Goal: Task Accomplishment & Management: Manage account settings

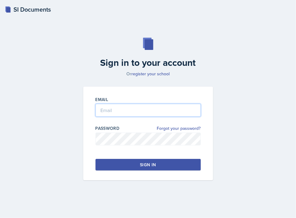
click at [113, 108] on input "email" at bounding box center [147, 110] width 105 height 13
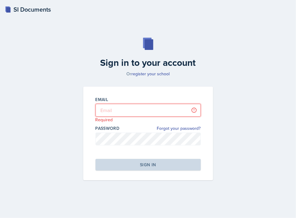
type input "[PERSON_NAME][EMAIL_ADDRESS][DOMAIN_NAME]"
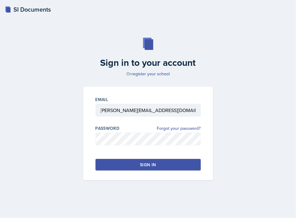
click at [112, 167] on button "Sign in" at bounding box center [147, 165] width 105 height 12
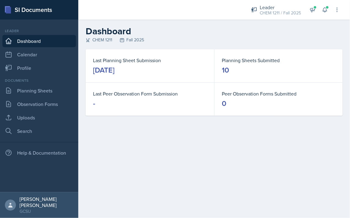
click at [114, 66] on div "[DATE]" at bounding box center [103, 70] width 21 height 10
click at [32, 92] on link "Planning Sheets" at bounding box center [38, 90] width 73 height 12
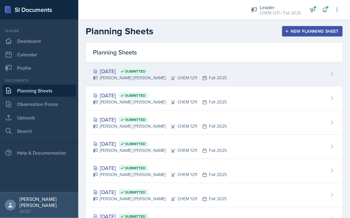
click at [133, 71] on div "[DATE] Submitted" at bounding box center [160, 71] width 134 height 8
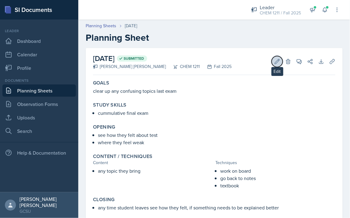
click at [277, 63] on icon at bounding box center [277, 61] width 6 height 6
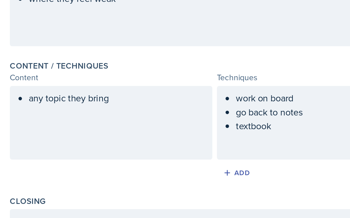
scroll to position [197, 0]
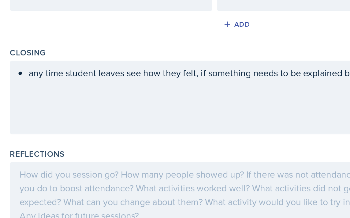
click at [146, 168] on div at bounding box center [202, 173] width 218 height 39
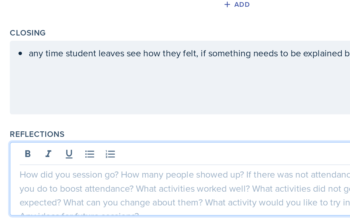
click at [146, 178] on div at bounding box center [202, 173] width 218 height 39
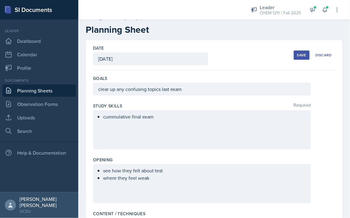
scroll to position [0, 0]
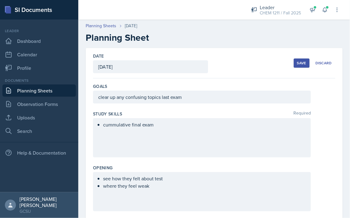
click at [296, 64] on div "Save" at bounding box center [301, 63] width 9 height 5
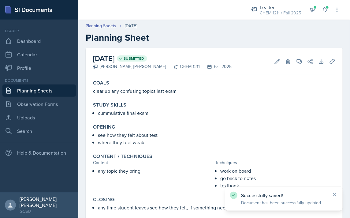
scroll to position [53, 0]
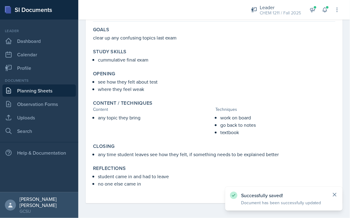
click at [296, 194] on icon at bounding box center [335, 195] width 6 height 6
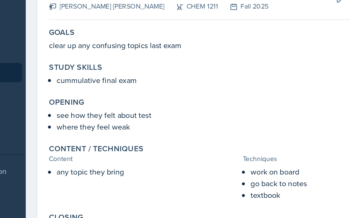
scroll to position [43, 0]
